Goal: Task Accomplishment & Management: Manage account settings

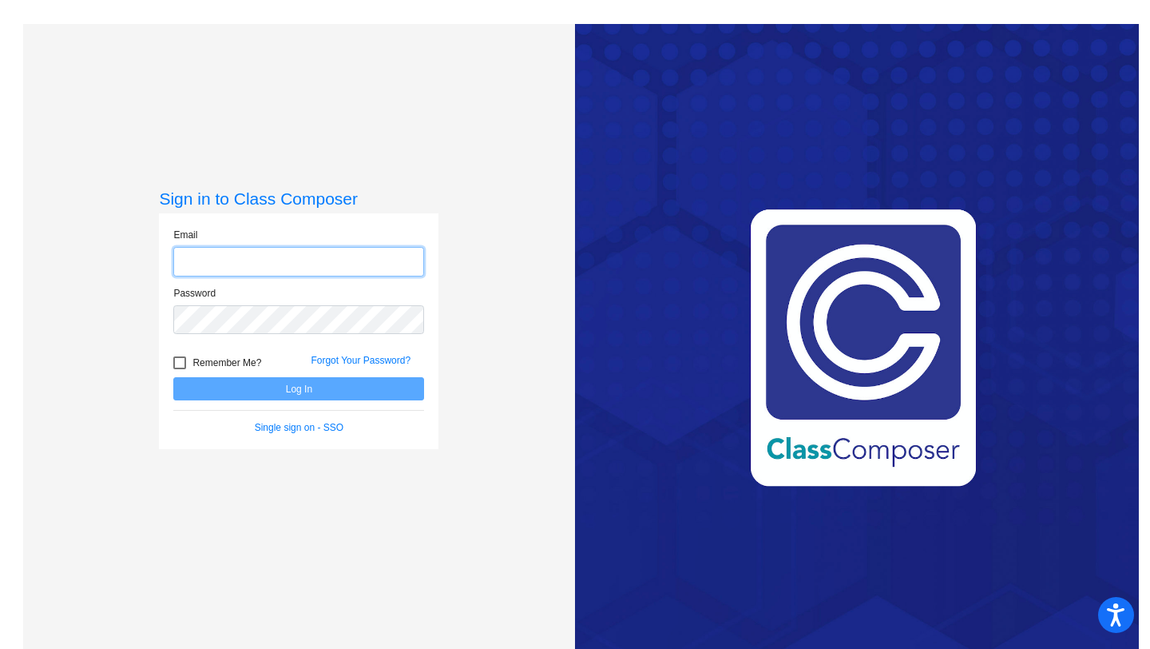
click at [288, 261] on input "email" at bounding box center [298, 262] width 251 height 30
type input "[PERSON_NAME][EMAIL_ADDRESS][PERSON_NAME][DOMAIN_NAME]"
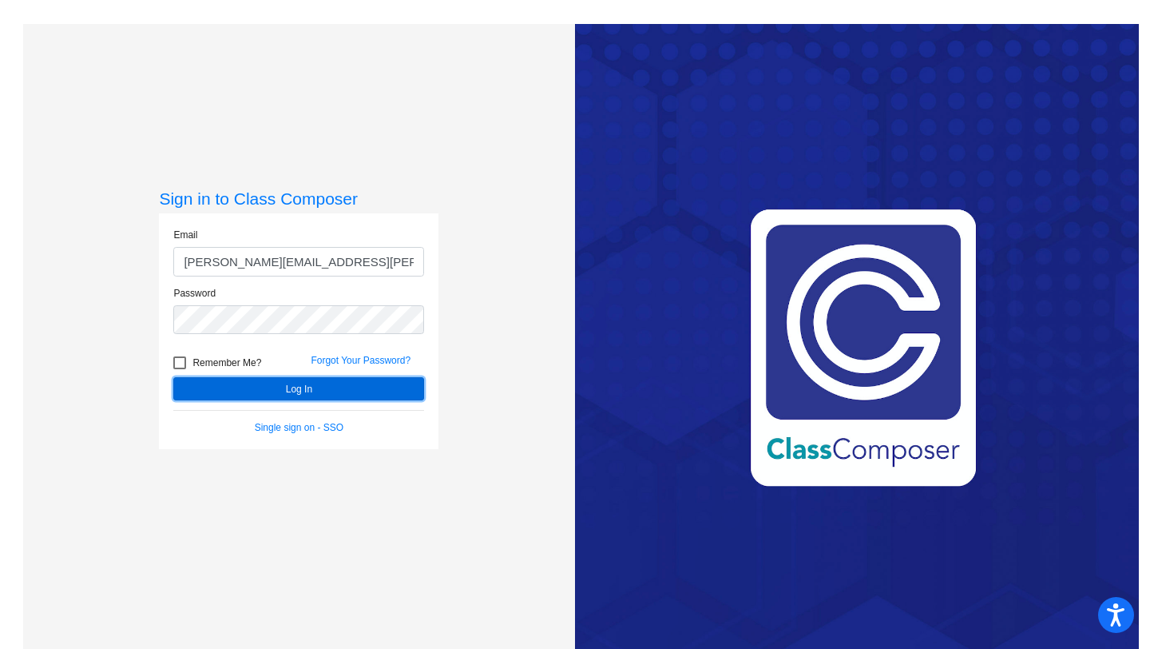
click at [300, 383] on button "Log In" at bounding box center [298, 388] width 251 height 23
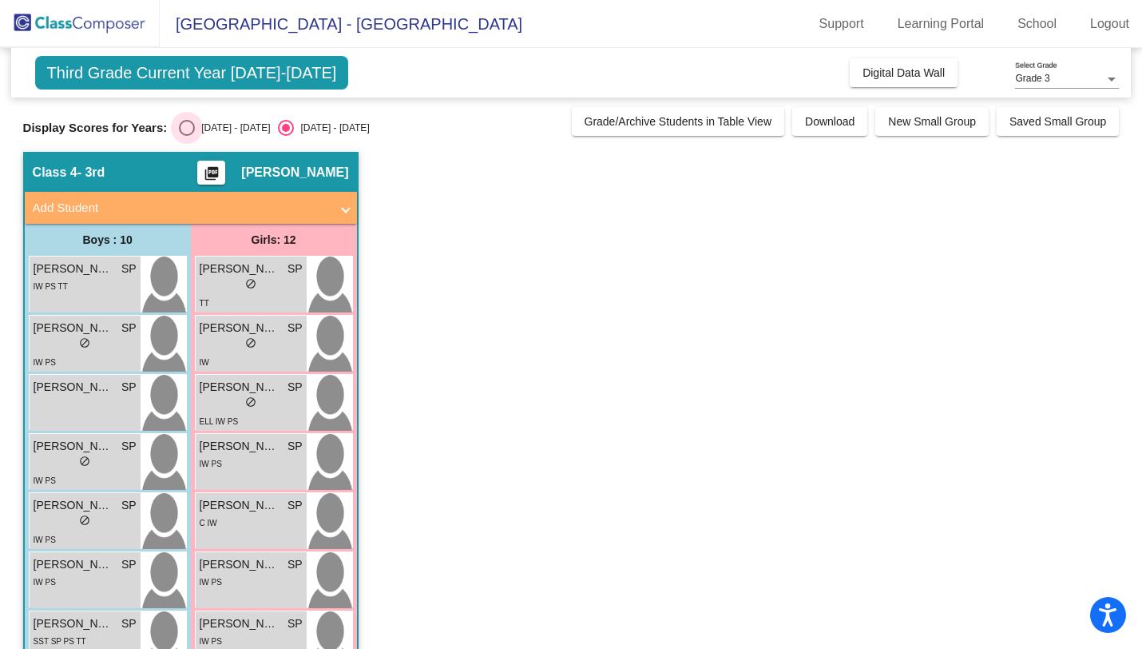
click at [179, 128] on div "Select an option" at bounding box center [187, 128] width 16 height 16
click at [186, 136] on input "[DATE] - [DATE]" at bounding box center [186, 136] width 1 height 1
radio input "true"
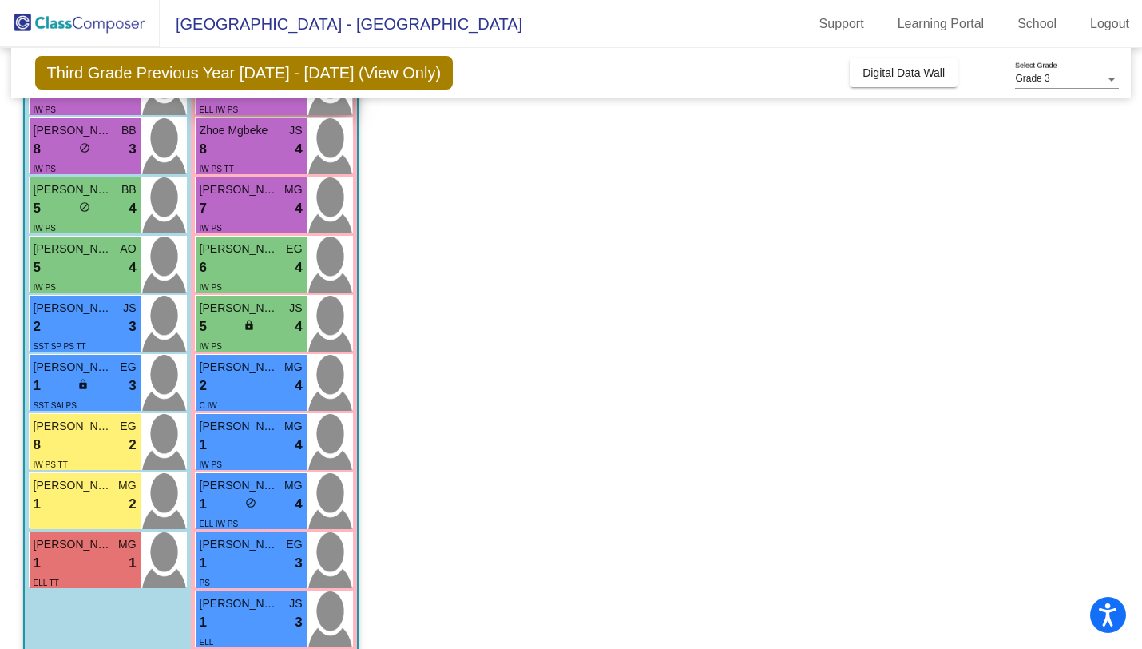
scroll to position [283, 0]
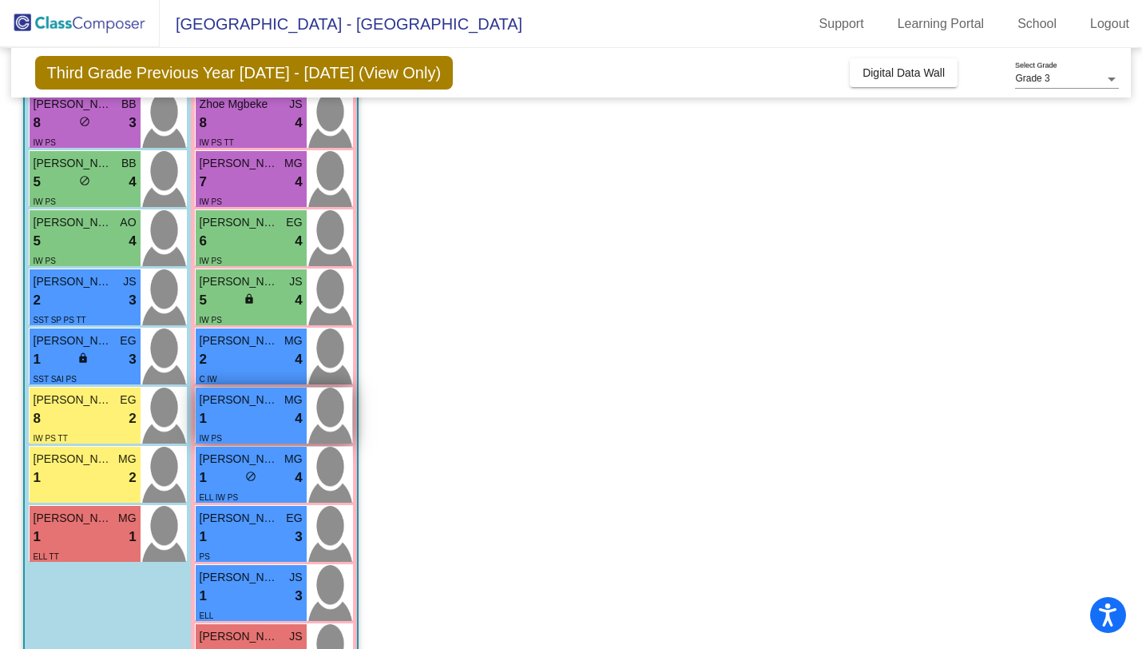
click at [264, 406] on span "Mia Nava" at bounding box center [240, 399] width 80 height 17
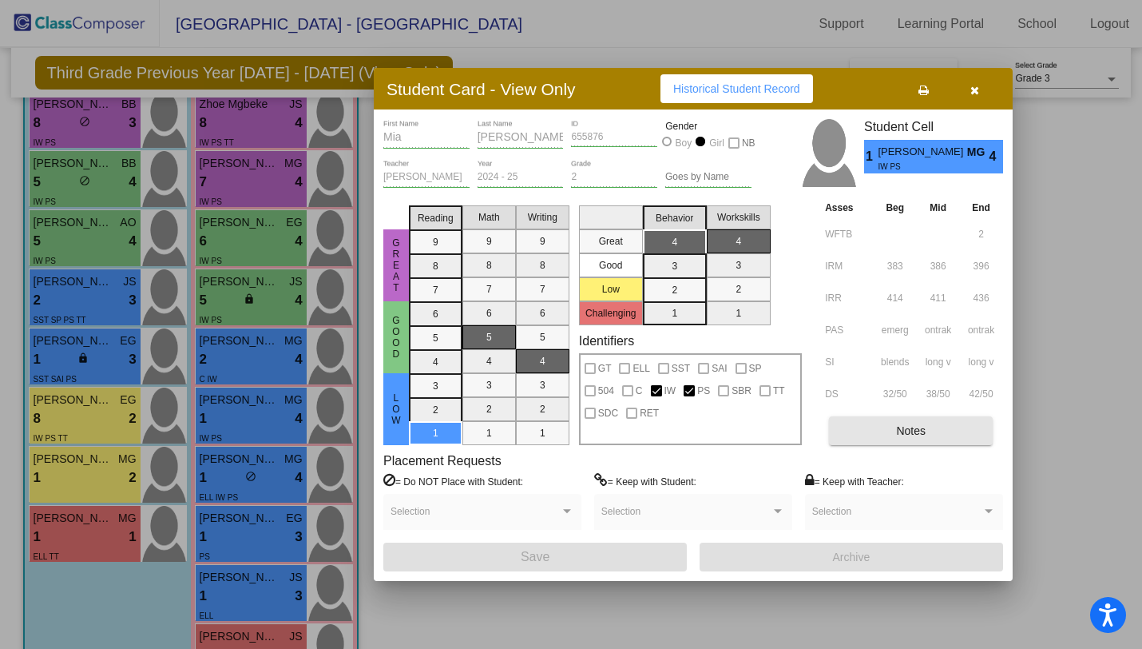
click at [903, 424] on span "Notes" at bounding box center [911, 430] width 30 height 13
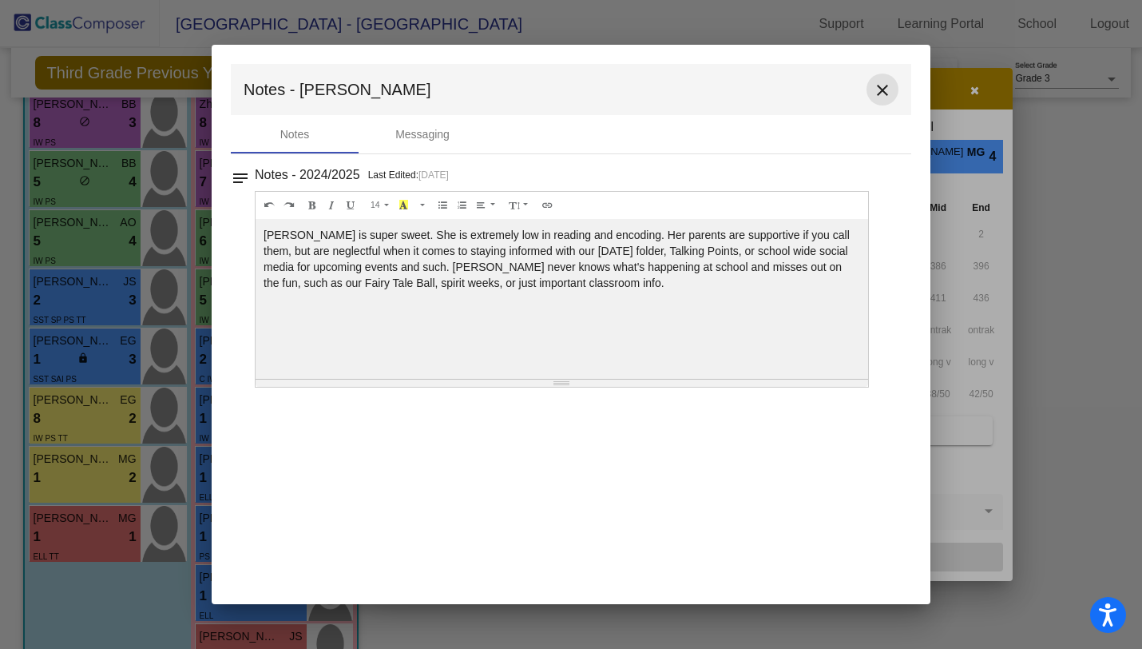
click at [889, 97] on mat-icon "close" at bounding box center [882, 90] width 19 height 19
